Goal: Find specific page/section: Find specific page/section

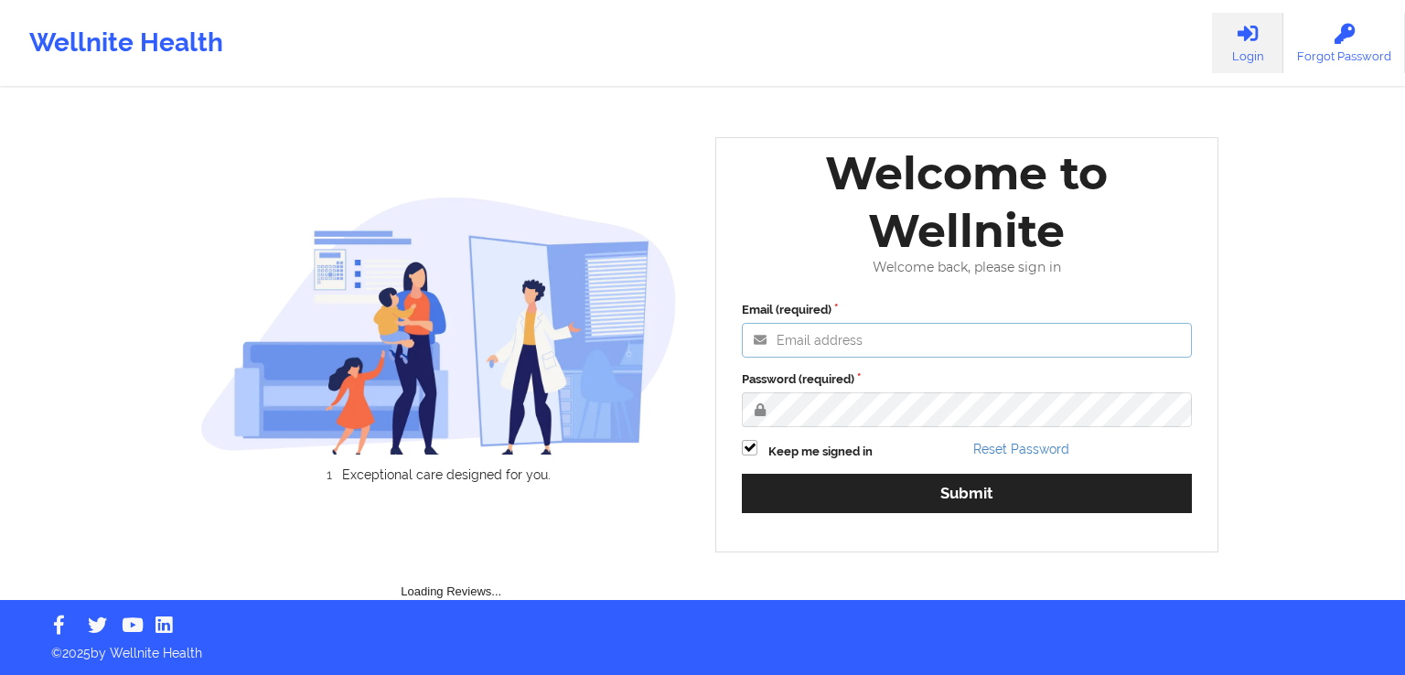
type input "[EMAIL_ADDRESS][DOMAIN_NAME]"
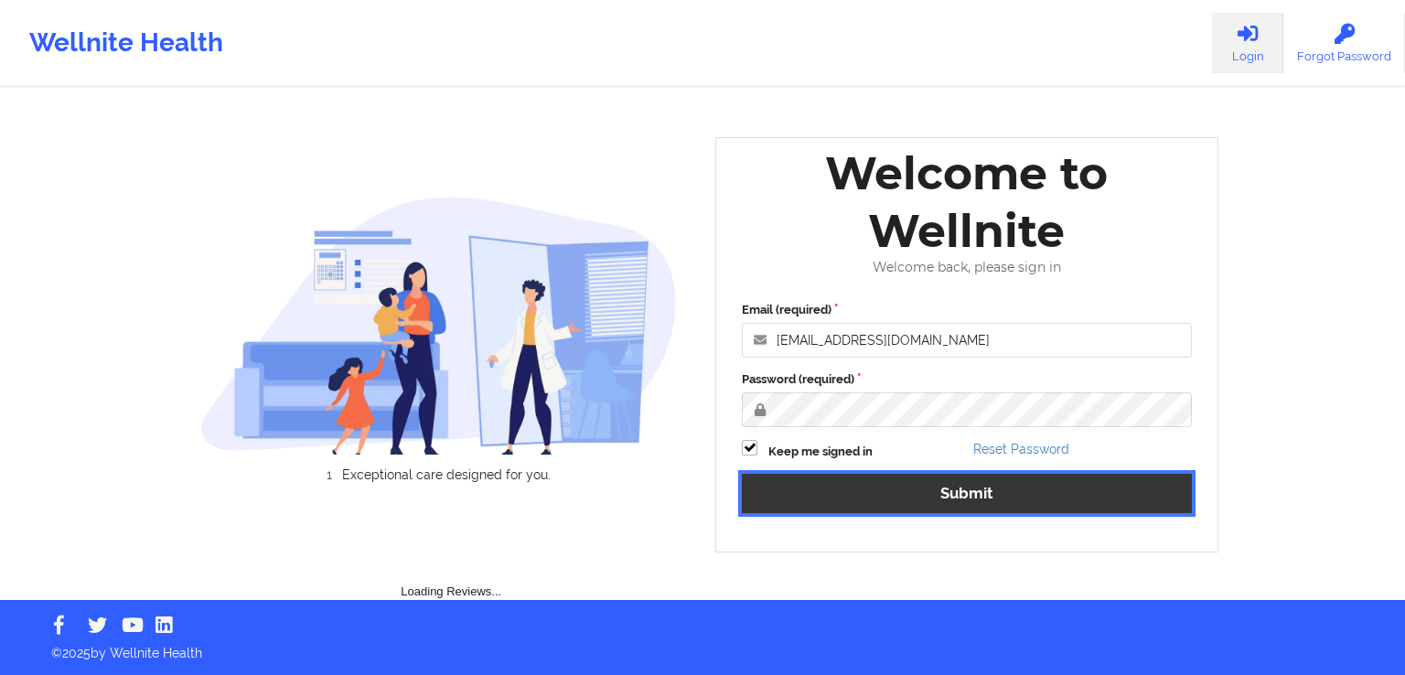
click at [940, 494] on button "Submit" at bounding box center [967, 493] width 450 height 39
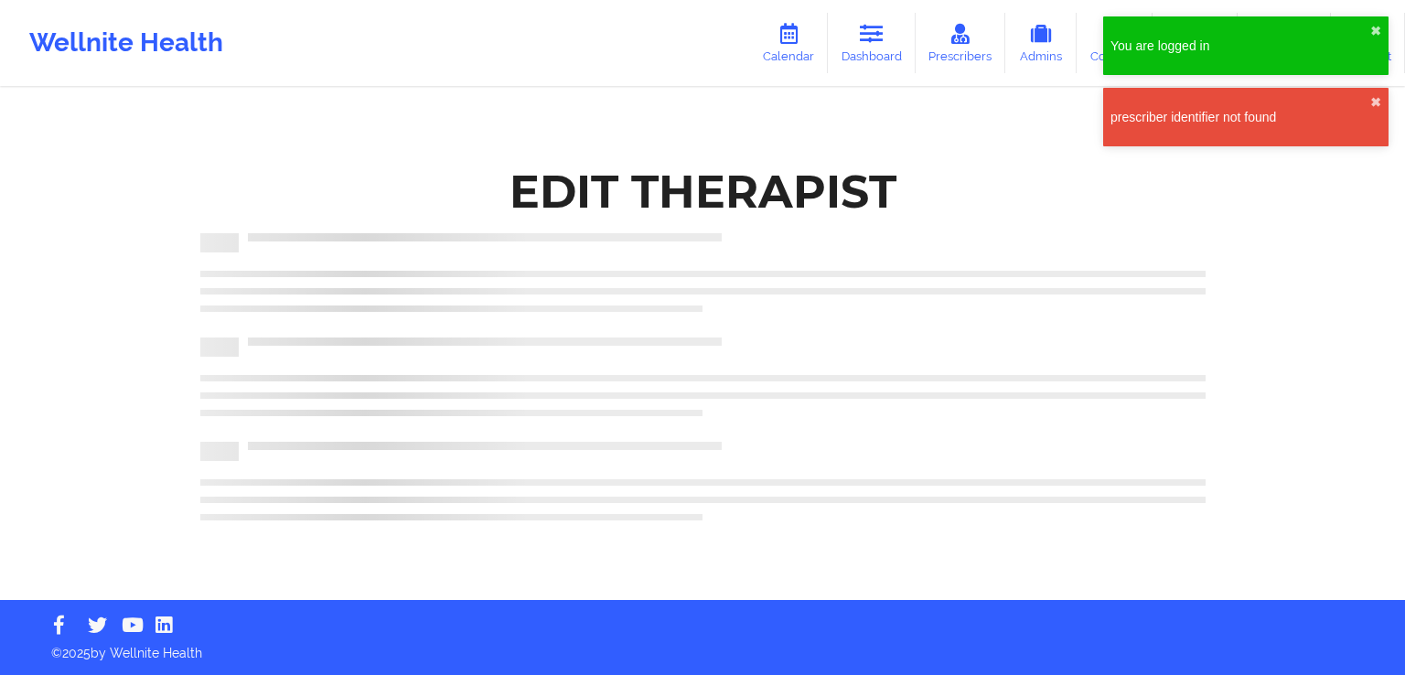
click at [1381, 102] on div "prescriber identifier not found ✖︎" at bounding box center [1245, 117] width 285 height 59
